Goal: Complete application form

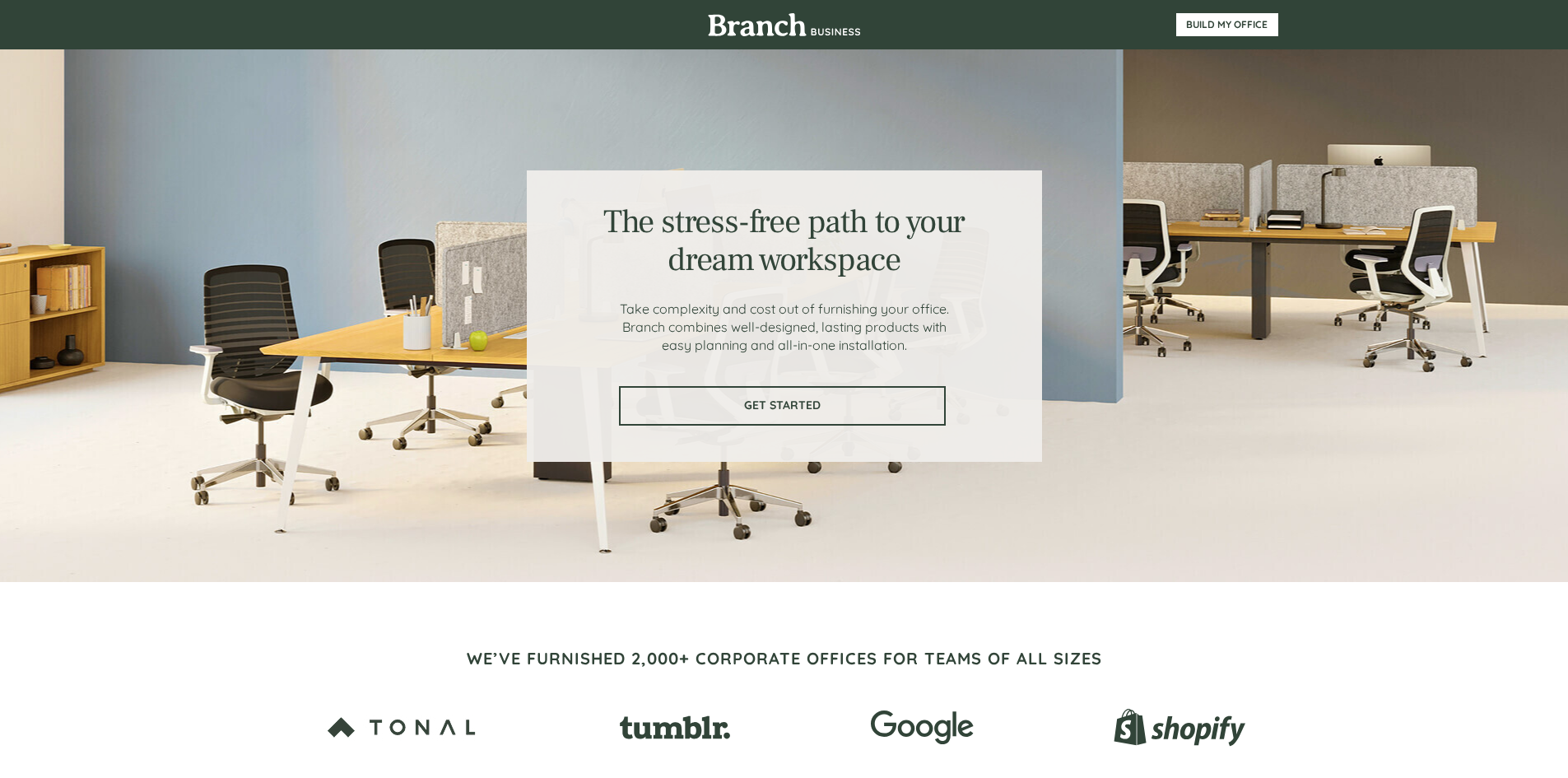
click at [847, 403] on span "GET STARTED" at bounding box center [782, 405] width 323 height 14
click at [830, 387] on link "GET STARTED" at bounding box center [782, 406] width 327 height 39
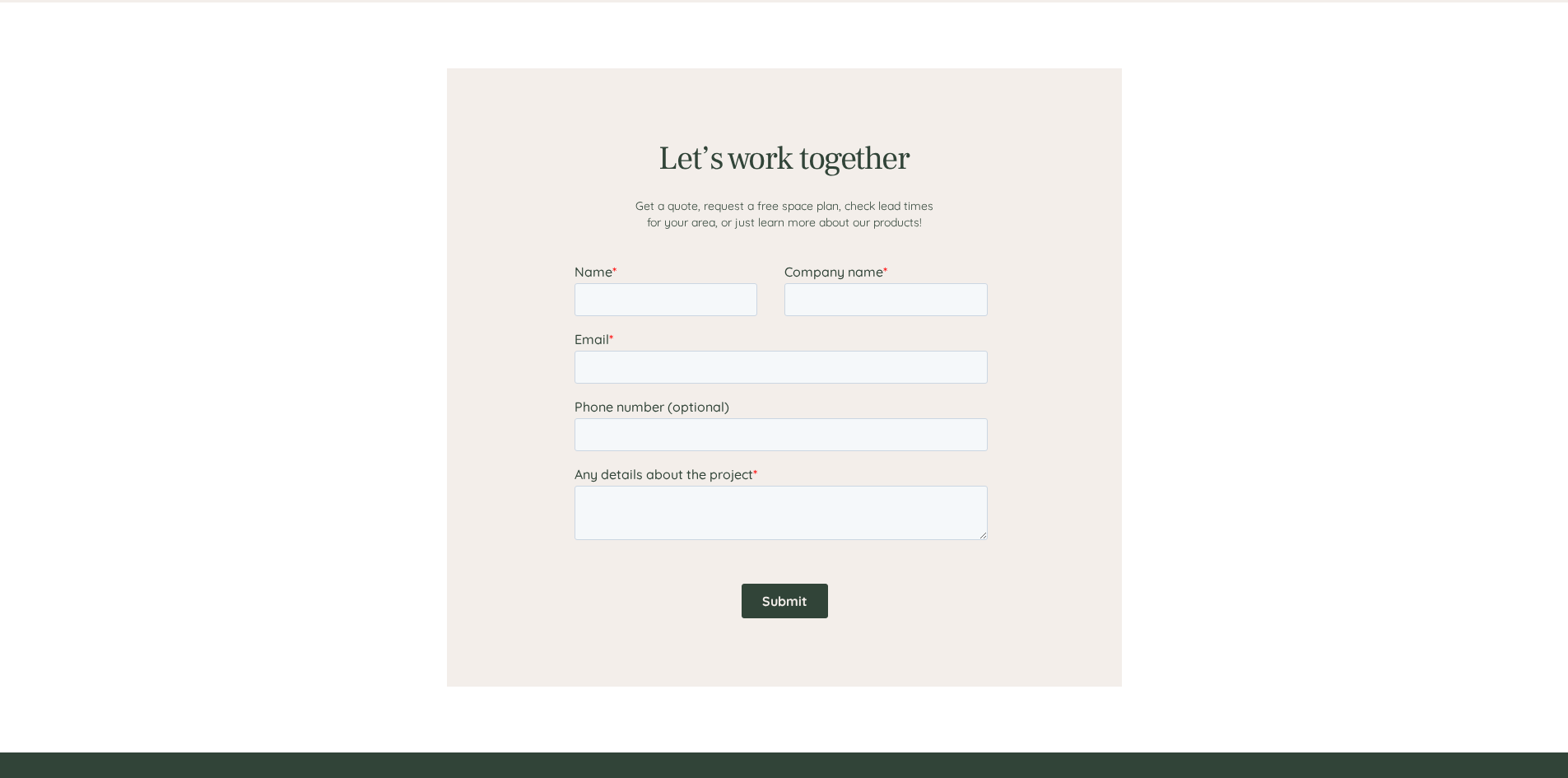
scroll to position [1278, 0]
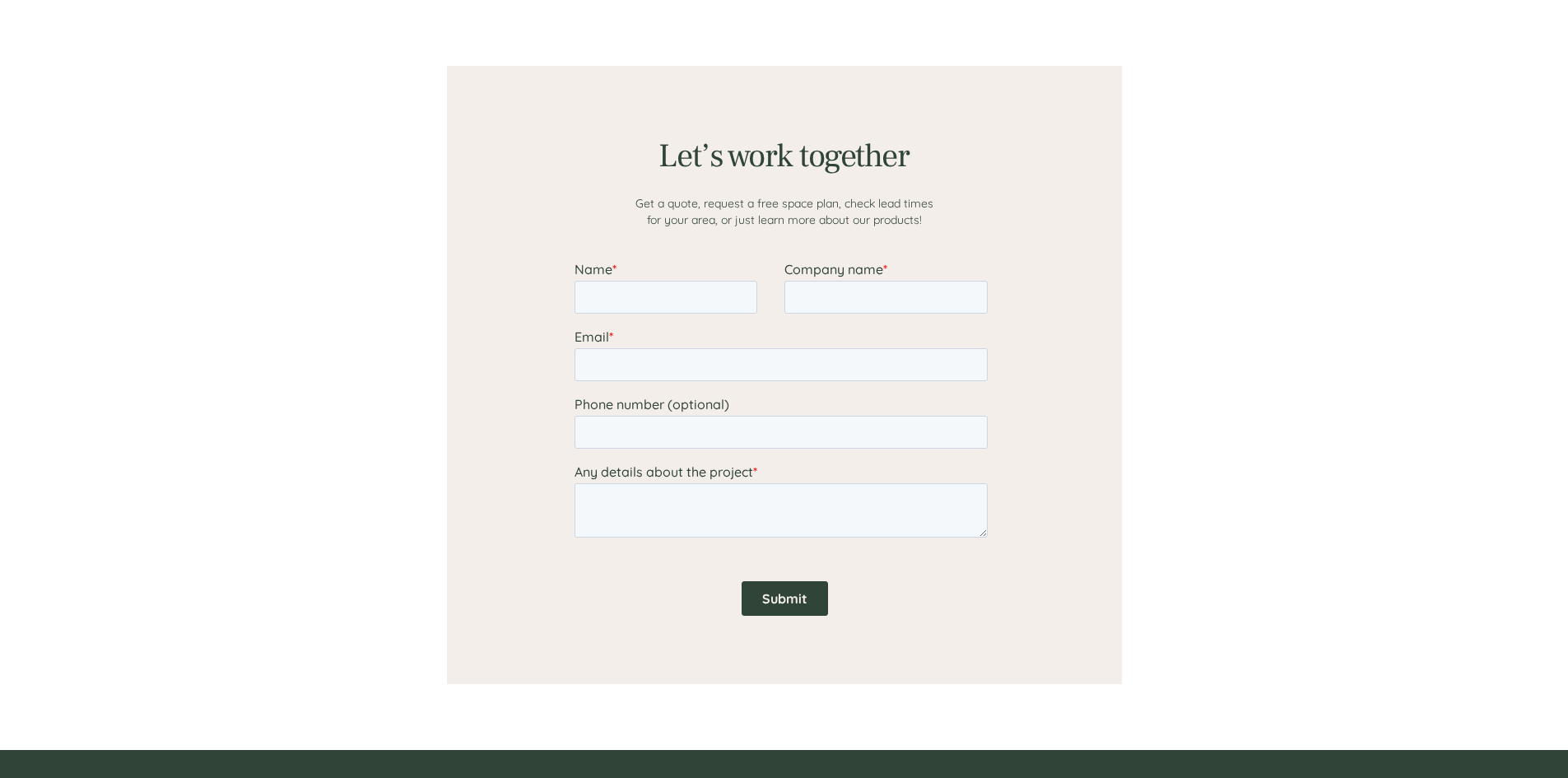
click at [791, 592] on input "Submit" at bounding box center [784, 598] width 87 height 35
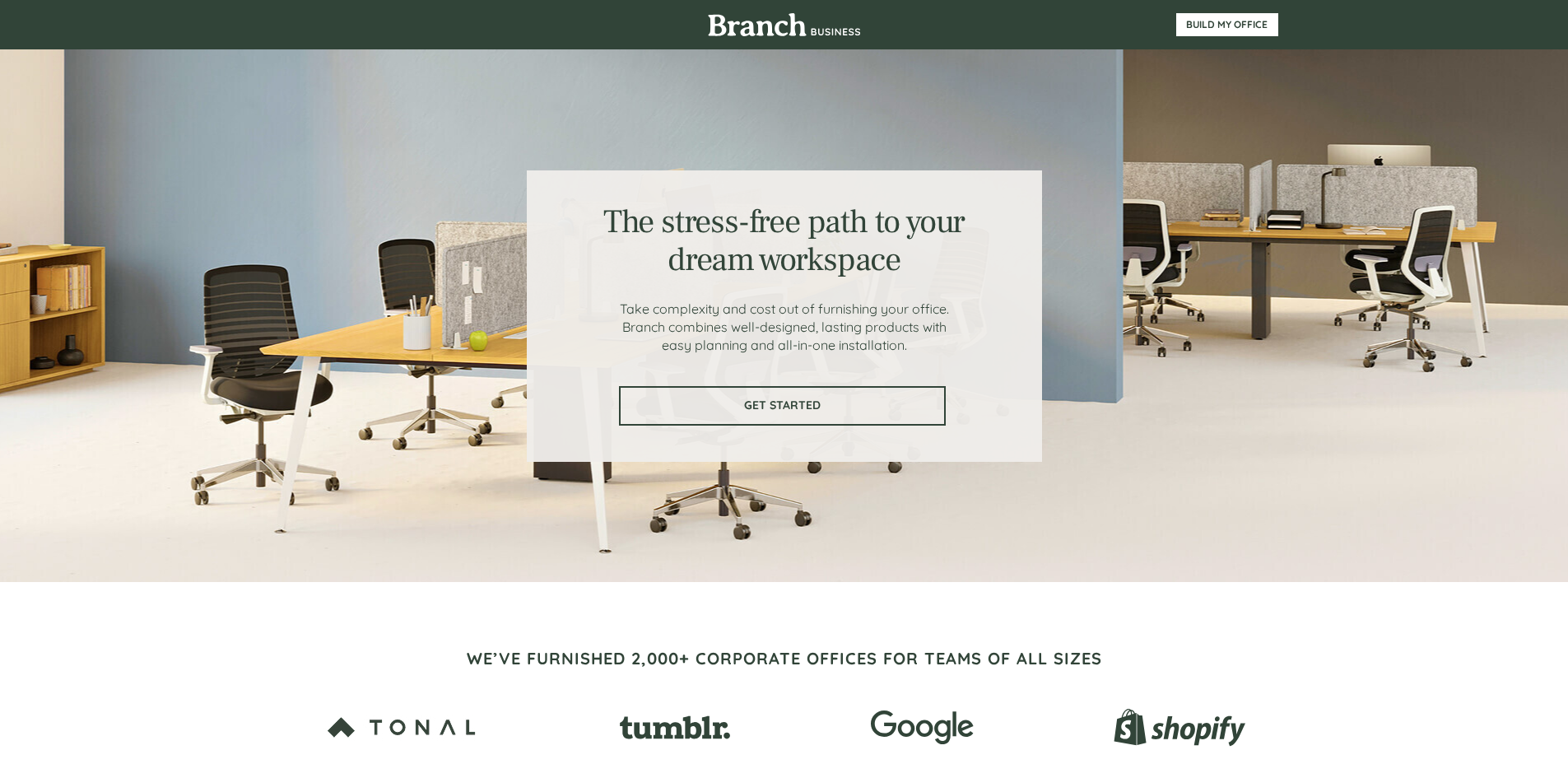
click at [766, 404] on span "GET STARTED" at bounding box center [782, 405] width 323 height 14
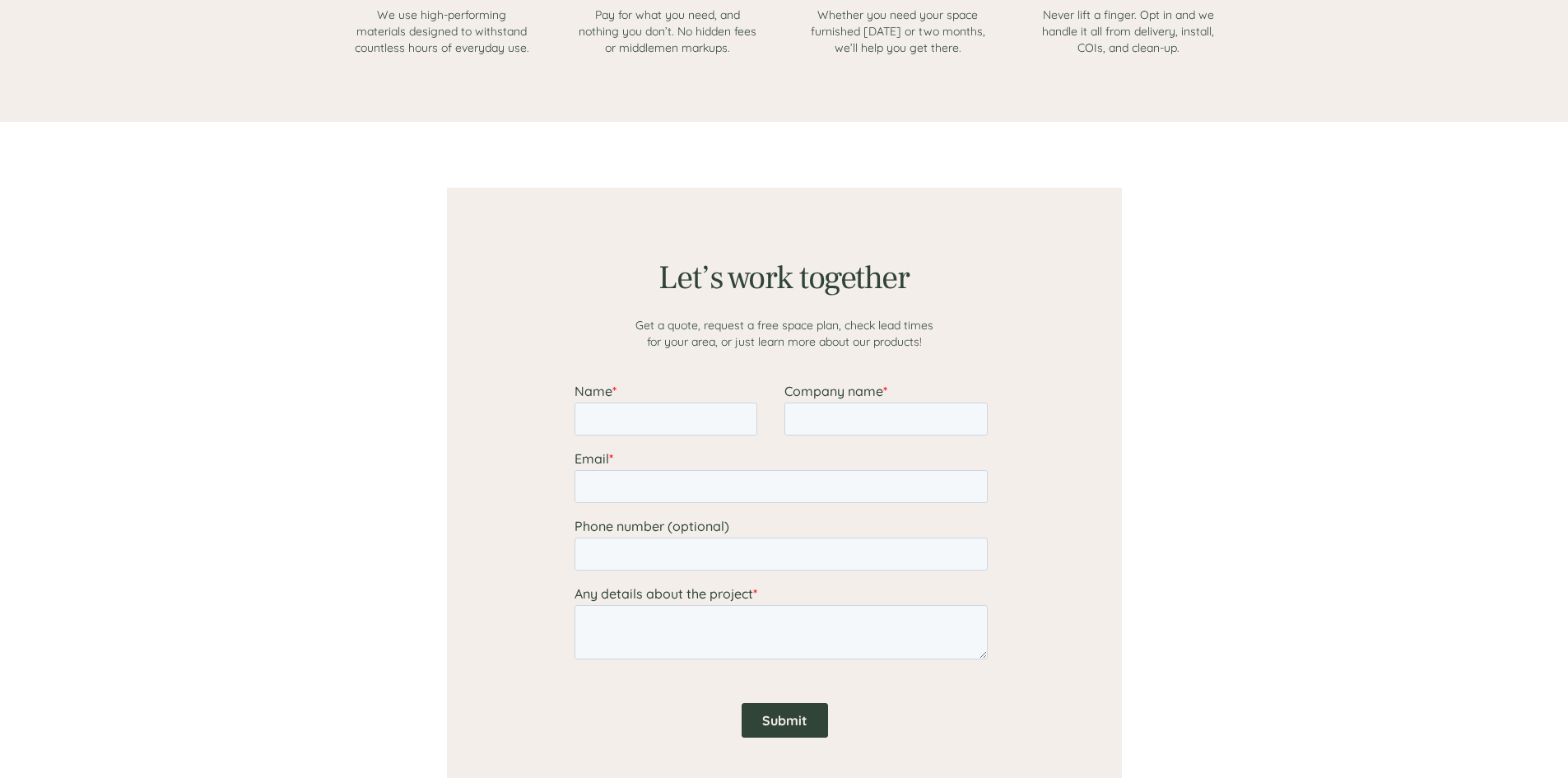
scroll to position [1278, 0]
